Goal: Information Seeking & Learning: Learn about a topic

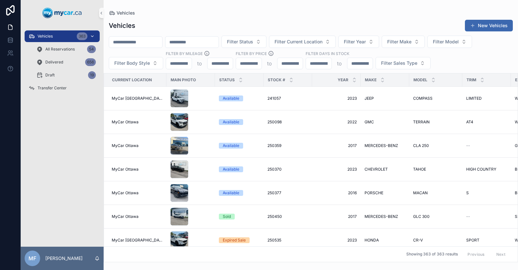
click at [45, 33] on div "Vehicles 363" at bounding box center [62, 36] width 67 height 10
click at [49, 34] on span "Vehicles" at bounding box center [45, 36] width 15 height 5
click at [322, 40] on span "Filter Current Location" at bounding box center [299, 42] width 48 height 6
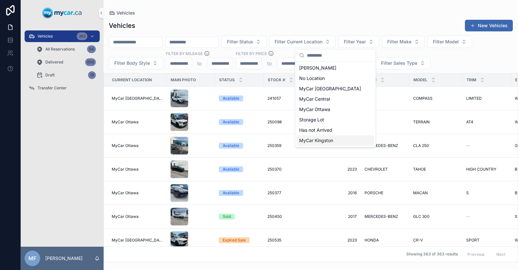
click at [316, 141] on span "MyCar Kingston" at bounding box center [316, 140] width 34 height 6
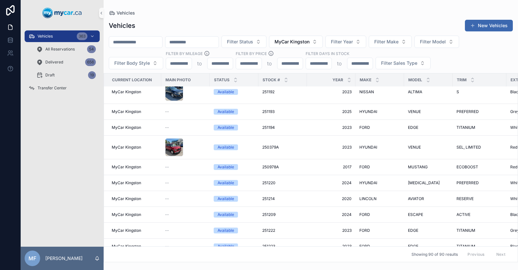
scroll to position [1665, 0]
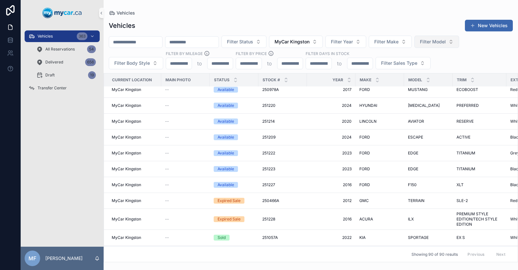
click at [446, 44] on span "Filter Model" at bounding box center [433, 42] width 26 height 6
click at [453, 57] on input "****" at bounding box center [473, 56] width 65 height 12
click at [466, 67] on div "S60" at bounding box center [469, 68] width 78 height 10
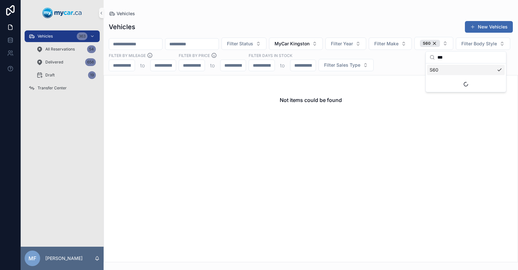
click at [452, 58] on input "***" at bounding box center [470, 58] width 65 height 12
type input "*"
click at [311, 138] on div "Not items could be found" at bounding box center [311, 168] width 415 height 187
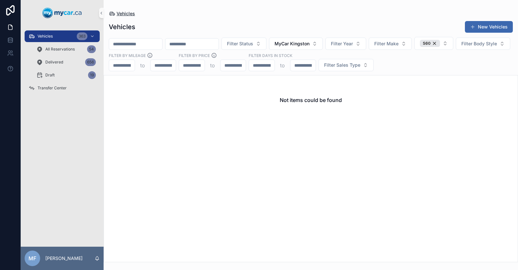
click at [120, 14] on span "Vehicles" at bounding box center [126, 13] width 18 height 6
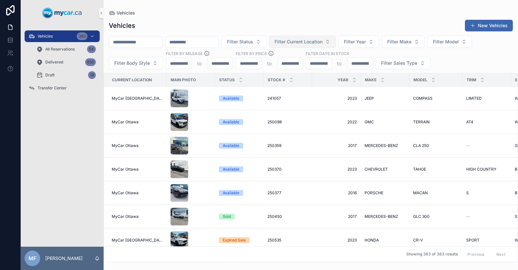
click at [323, 41] on span "Filter Current Location" at bounding box center [299, 42] width 48 height 6
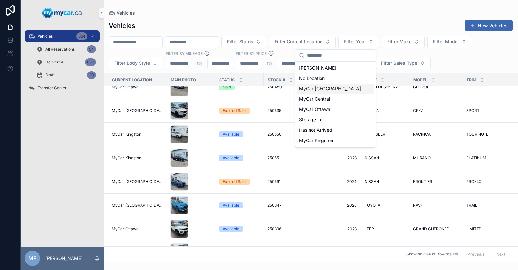
scroll to position [194, 0]
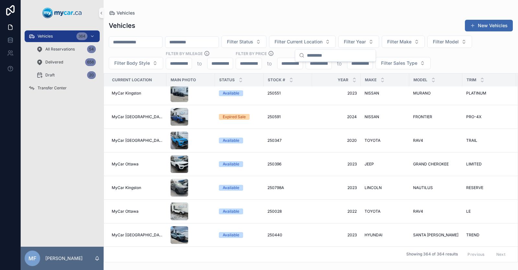
click at [380, 9] on div "Vehicles Vehicles New Vehicles Filter Status Filter Current Location Filter Yea…" at bounding box center [311, 131] width 415 height 262
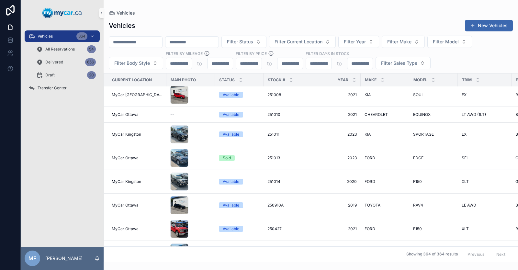
scroll to position [3013, 0]
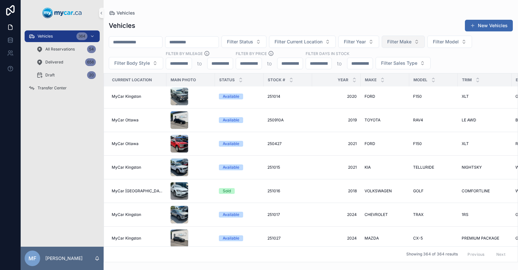
click at [425, 38] on button "Filter Make" at bounding box center [403, 42] width 43 height 12
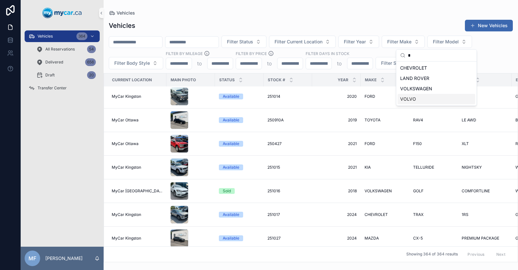
type input "*"
click at [419, 98] on div "VOLVO" at bounding box center [437, 99] width 78 height 10
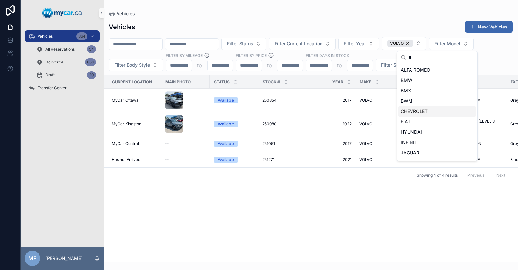
click at [226, 232] on div "Current Location Main Photo Status Stock # Year Make Model Trim Exterior Color …" at bounding box center [311, 168] width 414 height 187
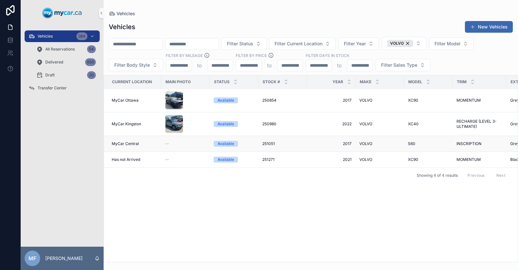
click at [332, 142] on span "2017" at bounding box center [331, 143] width 41 height 5
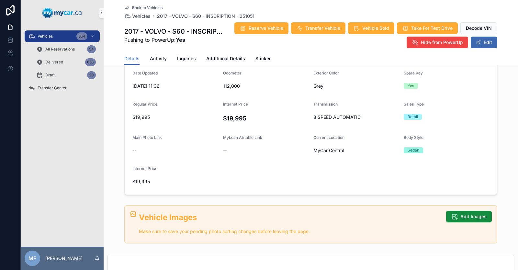
scroll to position [130, 0]
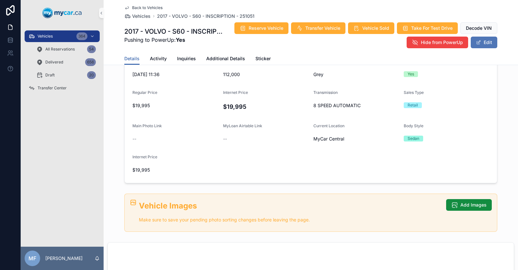
click at [482, 43] on button "Edit" at bounding box center [484, 43] width 27 height 12
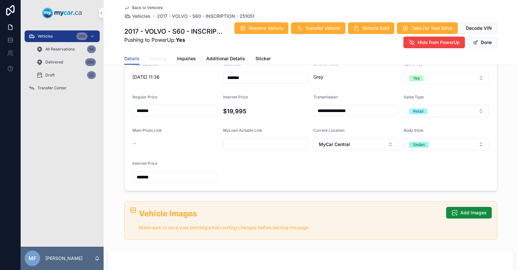
click at [155, 61] on span "Activity" at bounding box center [158, 58] width 17 height 6
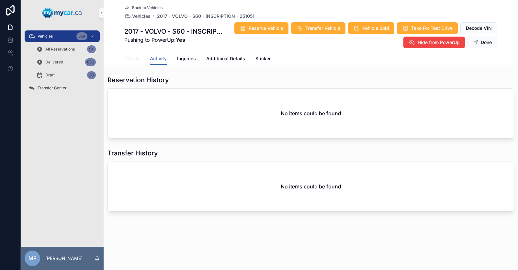
click at [132, 60] on span "Details" at bounding box center [131, 58] width 15 height 6
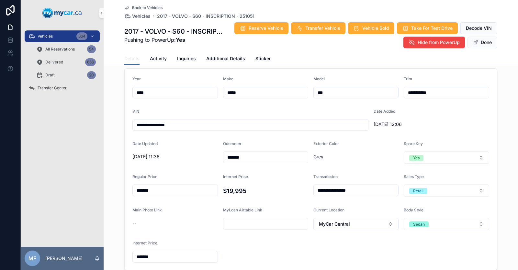
scroll to position [65, 0]
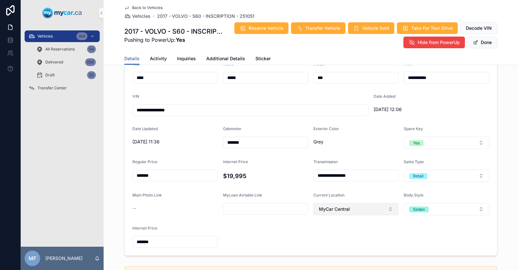
click at [328, 210] on span "MyCar Central" at bounding box center [334, 209] width 31 height 6
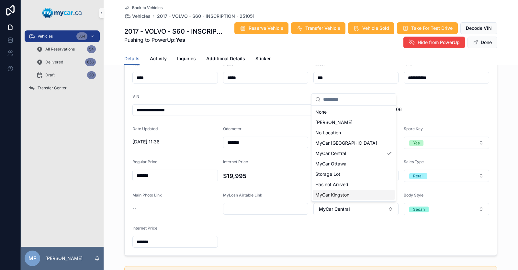
click at [337, 196] on span "MyCar Kingston" at bounding box center [333, 195] width 34 height 6
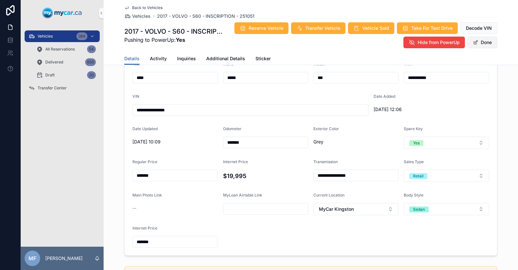
click at [487, 42] on button "Done" at bounding box center [483, 43] width 30 height 12
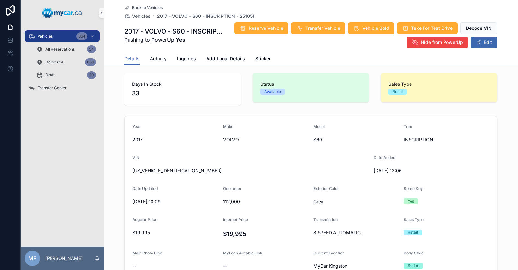
scroll to position [0, 0]
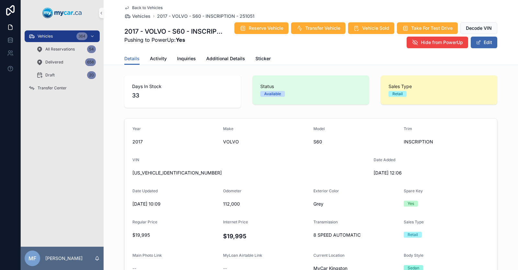
click at [133, 8] on span "Back to Vehicles" at bounding box center [147, 7] width 30 height 5
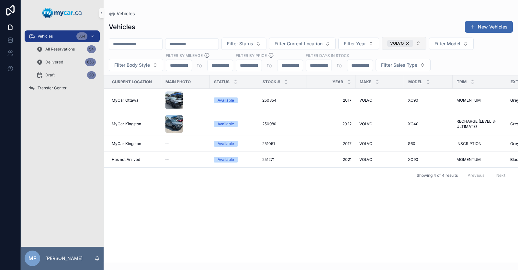
drag, startPoint x: 441, startPoint y: 41, endPoint x: 445, endPoint y: 47, distance: 7.1
click at [413, 41] on div "VOLVO" at bounding box center [400, 43] width 26 height 7
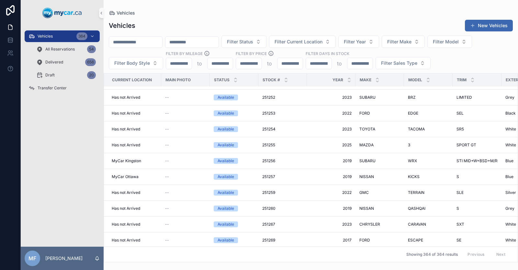
scroll to position [8419, 0]
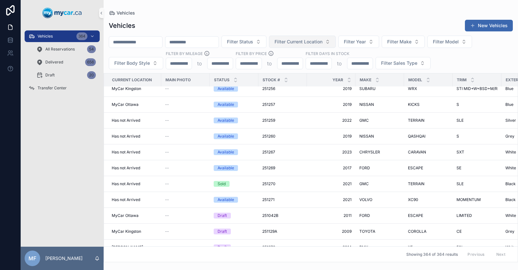
click at [323, 42] on span "Filter Current Location" at bounding box center [299, 42] width 48 height 6
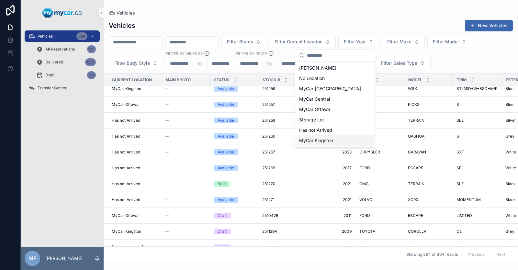
click at [317, 138] on span "MyCar Kingston" at bounding box center [316, 140] width 34 height 6
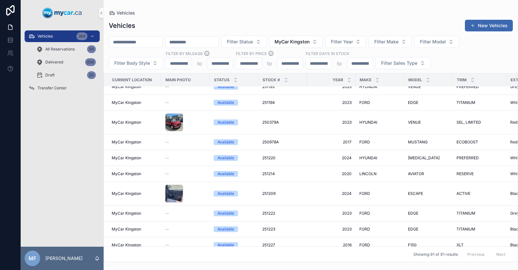
scroll to position [1738, 0]
